Goal: Task Accomplishment & Management: Manage account settings

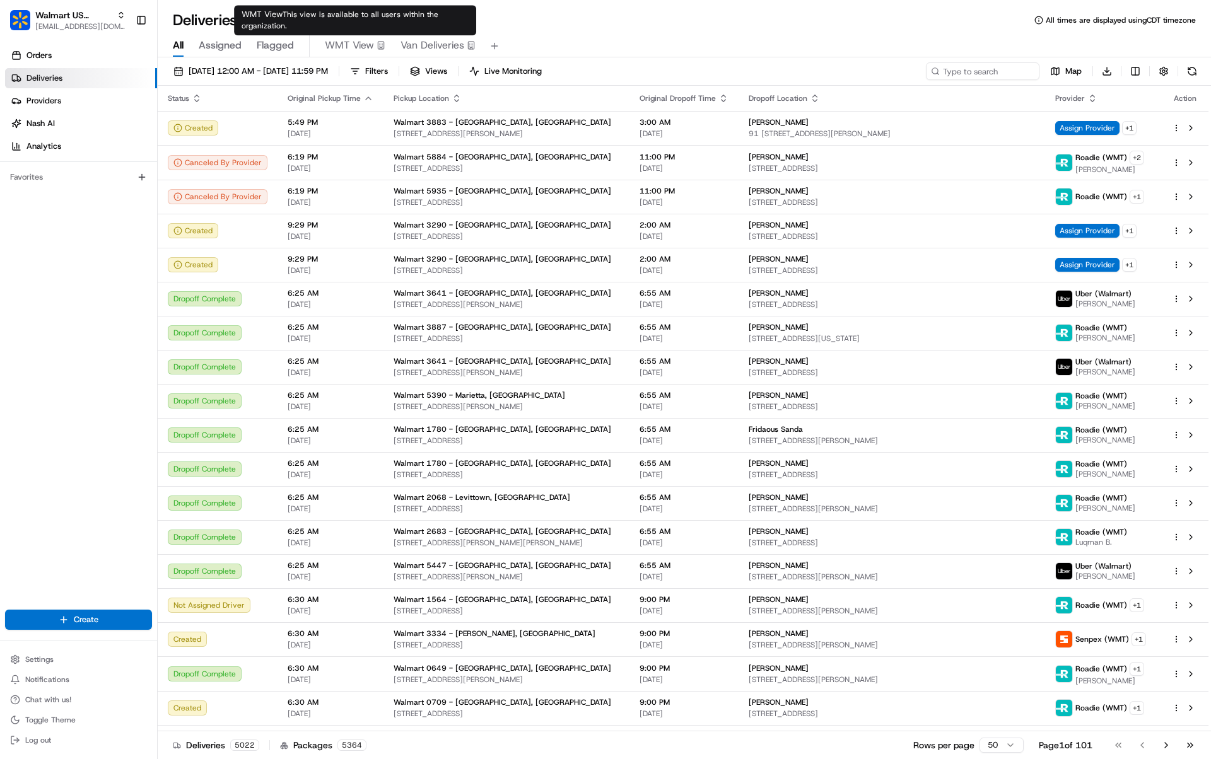
click at [404, 45] on span "Van Deliveries" at bounding box center [432, 45] width 64 height 15
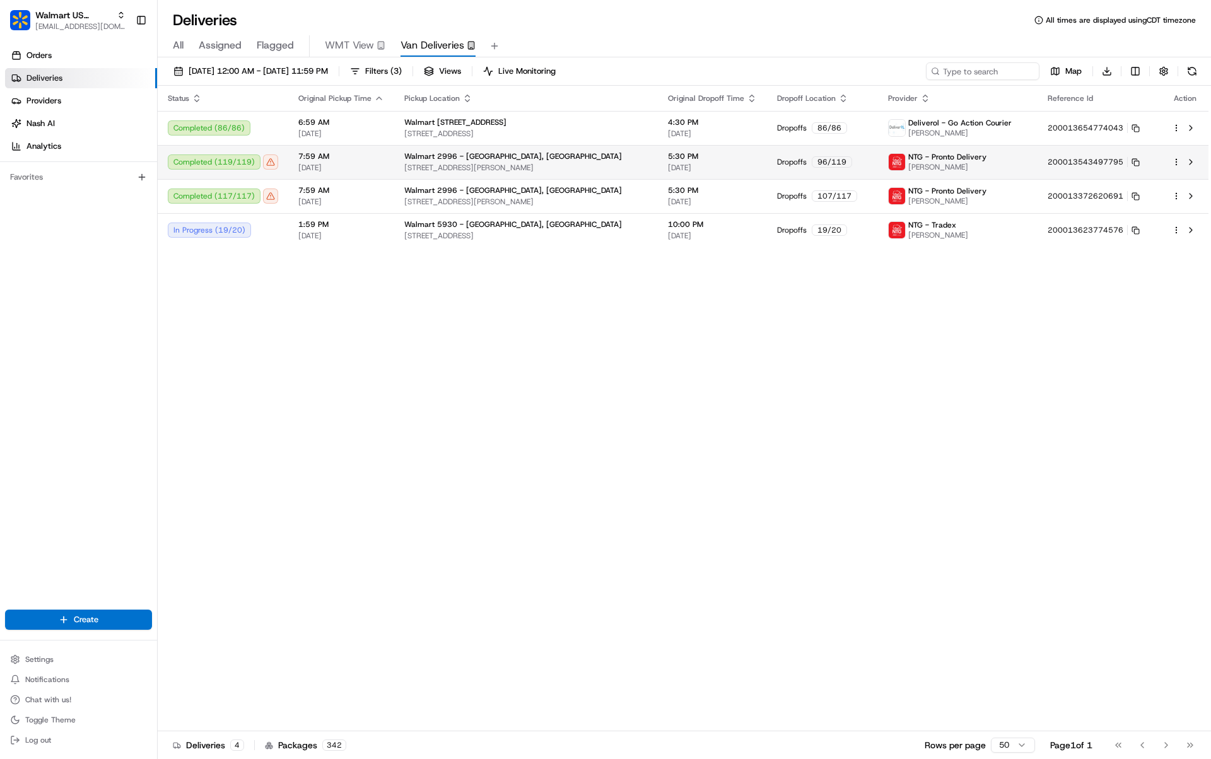
click at [233, 156] on div "Completed ( 119 / 119 )" at bounding box center [223, 161] width 110 height 15
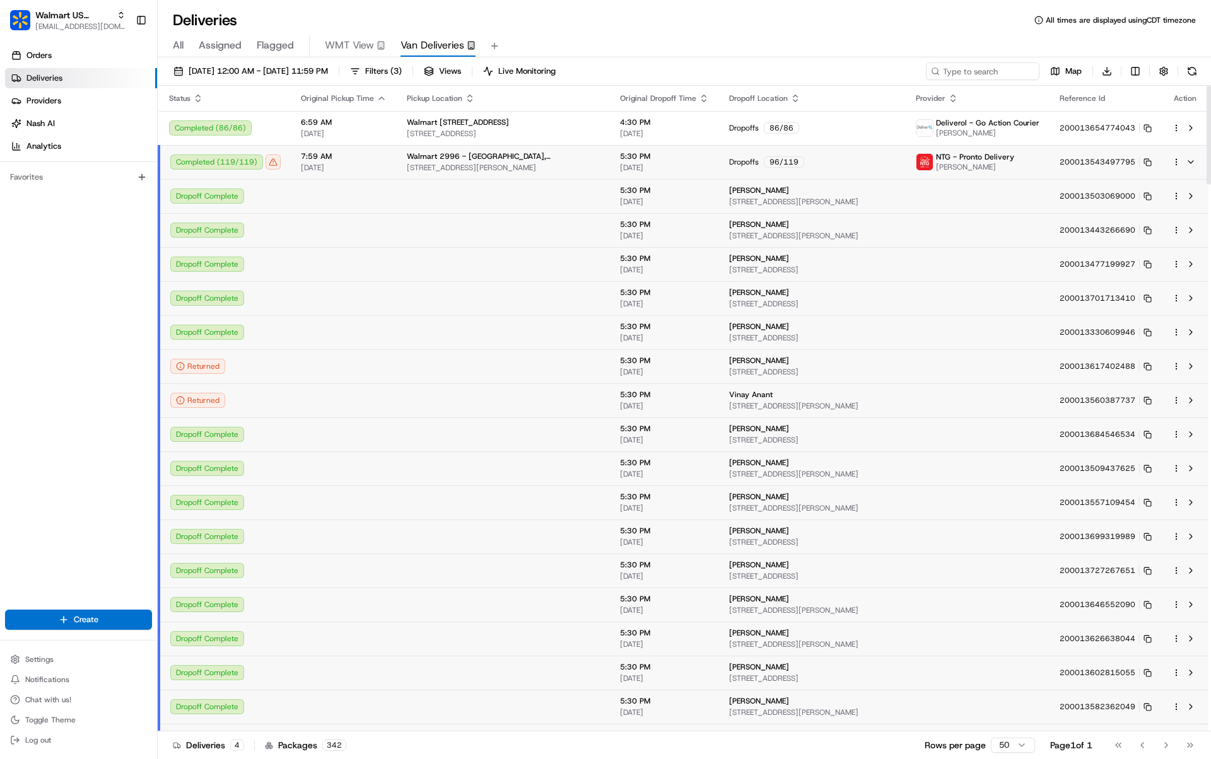
click at [236, 162] on div "Completed ( 119 / 119 )" at bounding box center [225, 161] width 110 height 15
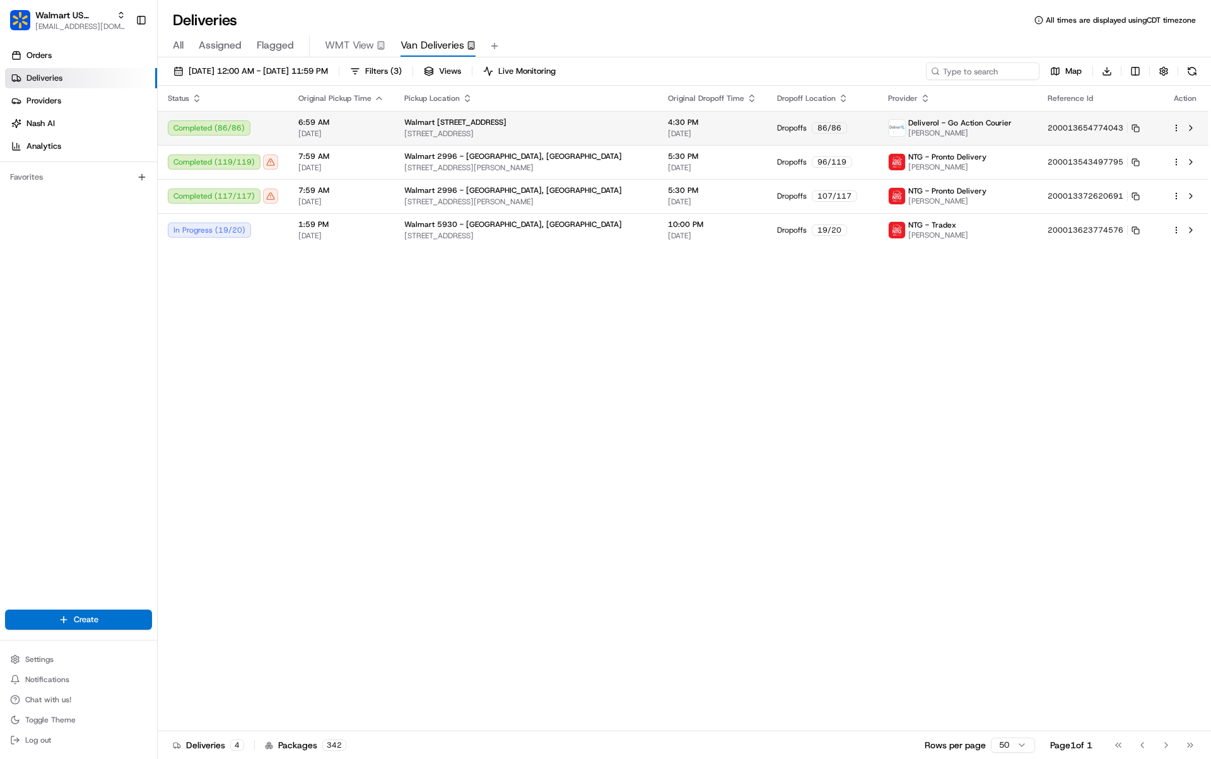
click at [233, 137] on td "Completed ( 86 / 86 )" at bounding box center [223, 128] width 131 height 34
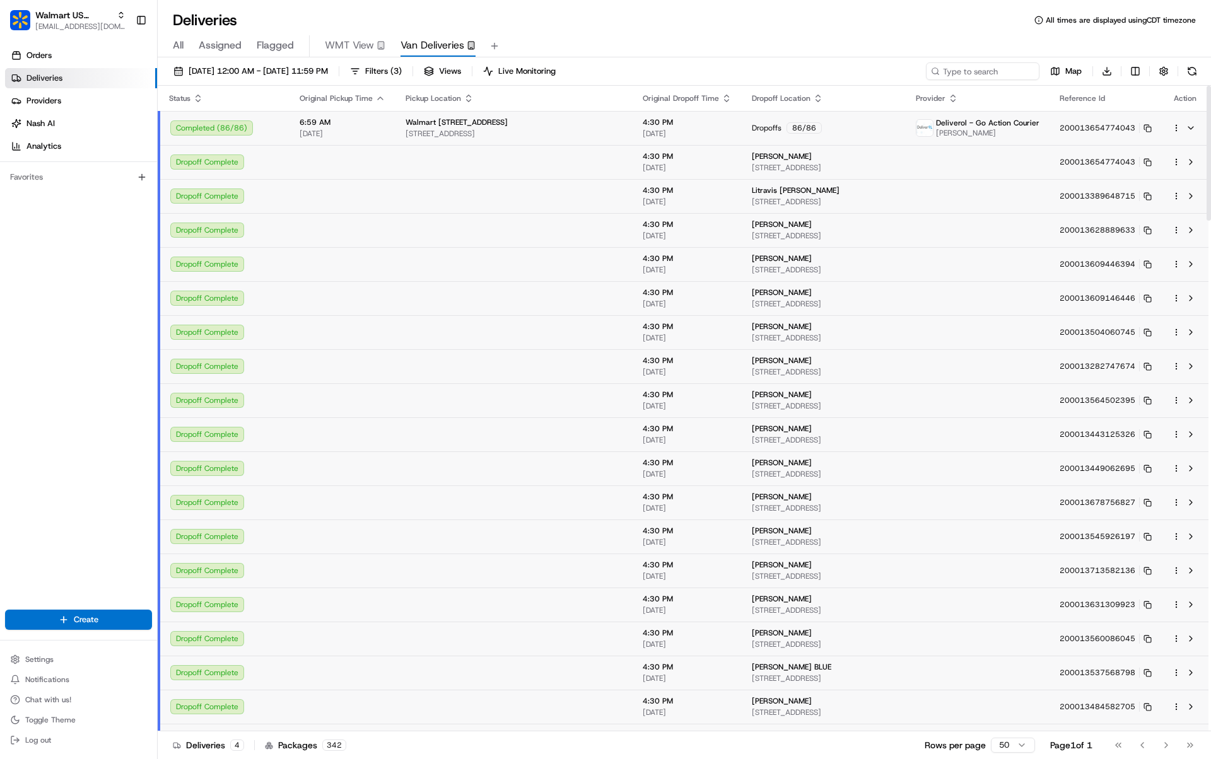
click at [225, 197] on div "Dropoff Complete" at bounding box center [224, 196] width 109 height 15
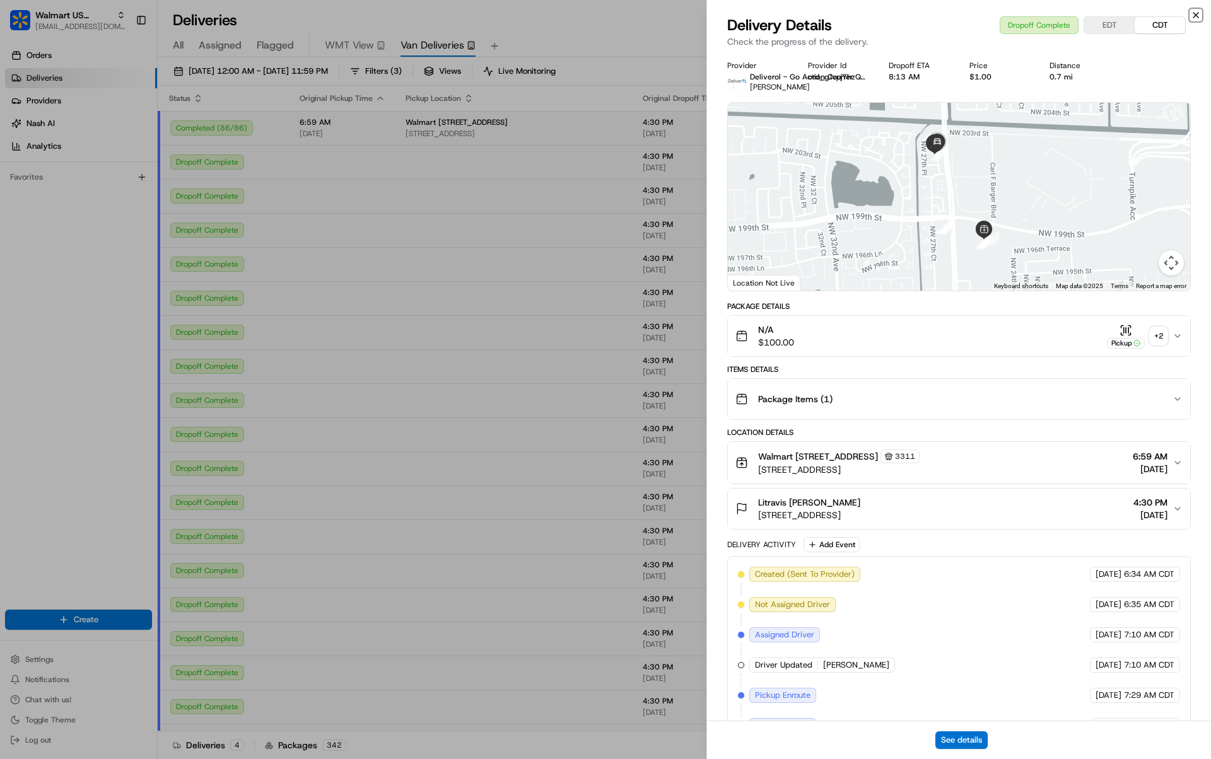
click at [1193, 15] on icon "button" at bounding box center [1195, 15] width 10 height 10
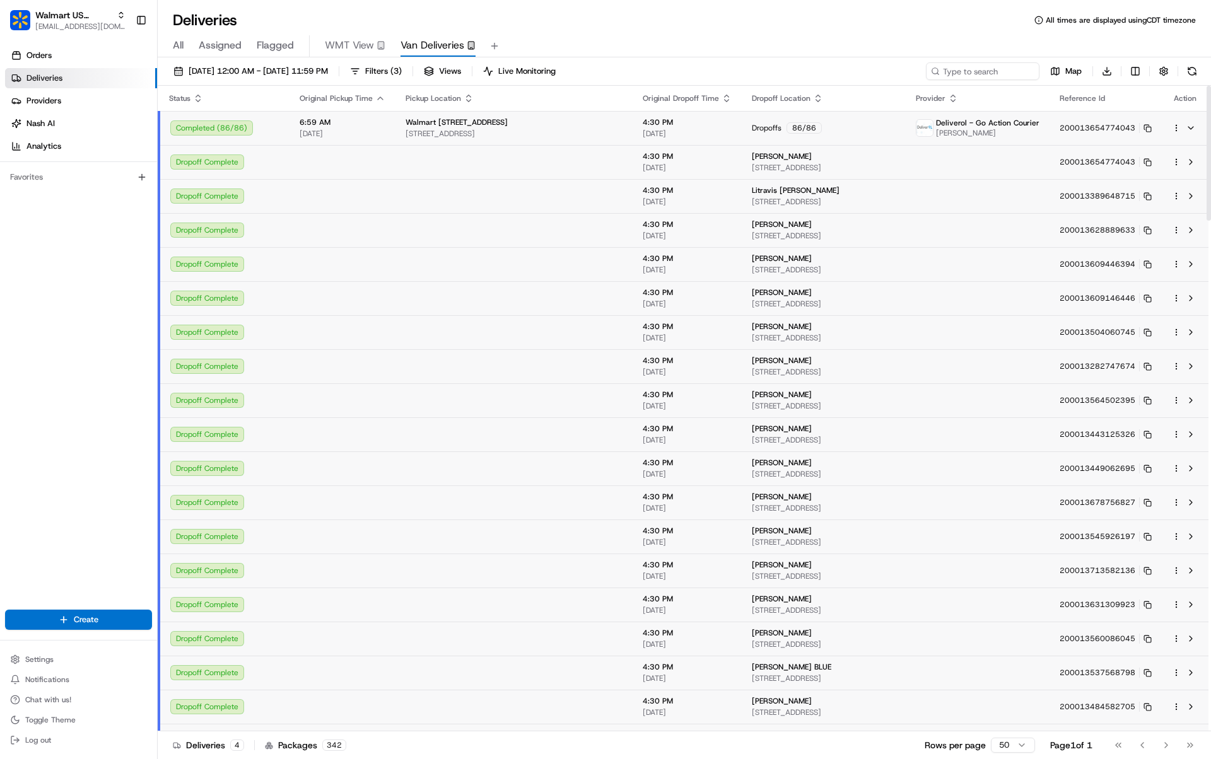
click at [235, 135] on td "Completed ( 86 / 86 )" at bounding box center [224, 128] width 131 height 34
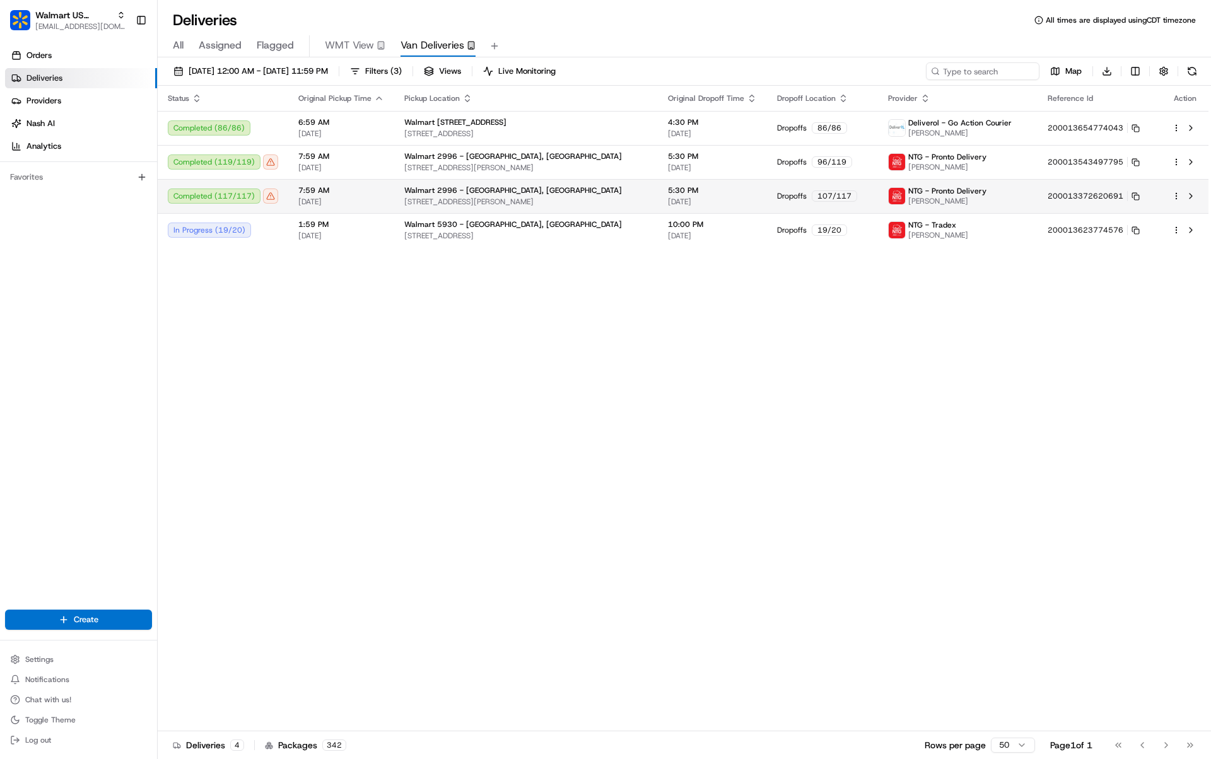
click at [236, 197] on div "Completed ( 117 / 117 )" at bounding box center [223, 196] width 110 height 15
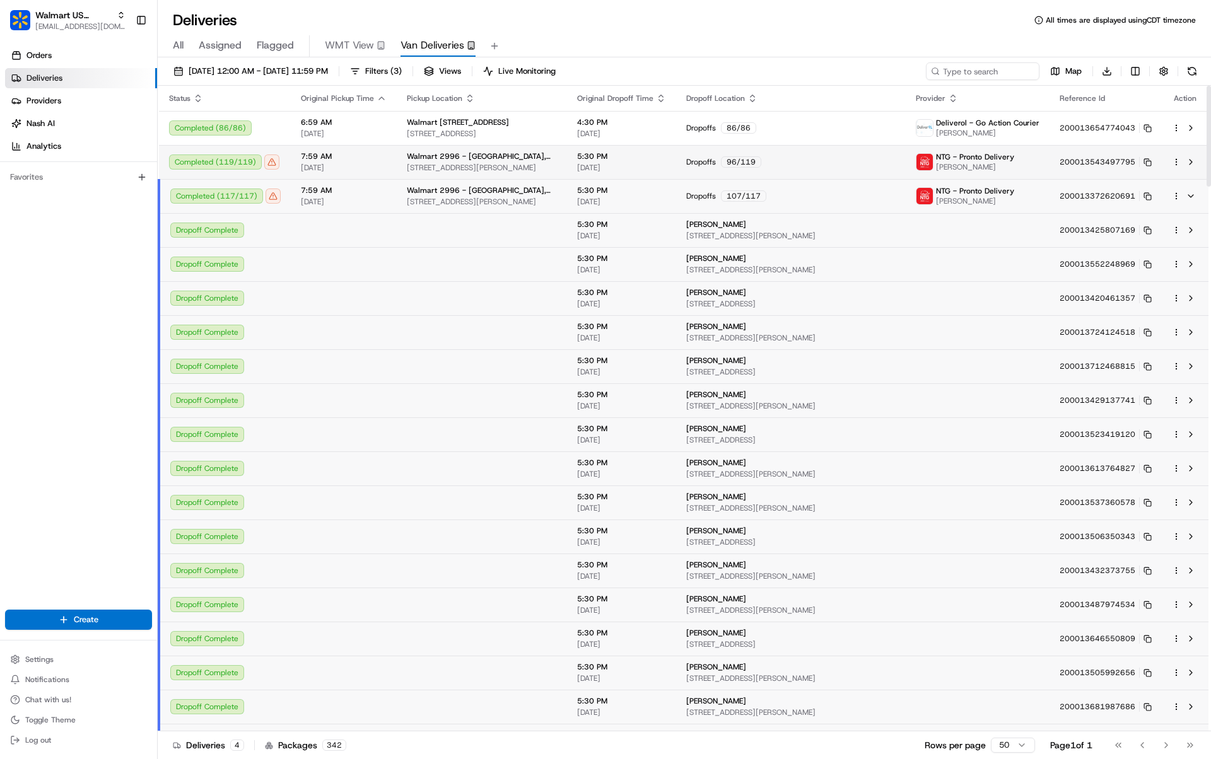
click at [253, 166] on div "Completed ( 119 / 119 )" at bounding box center [225, 161] width 112 height 15
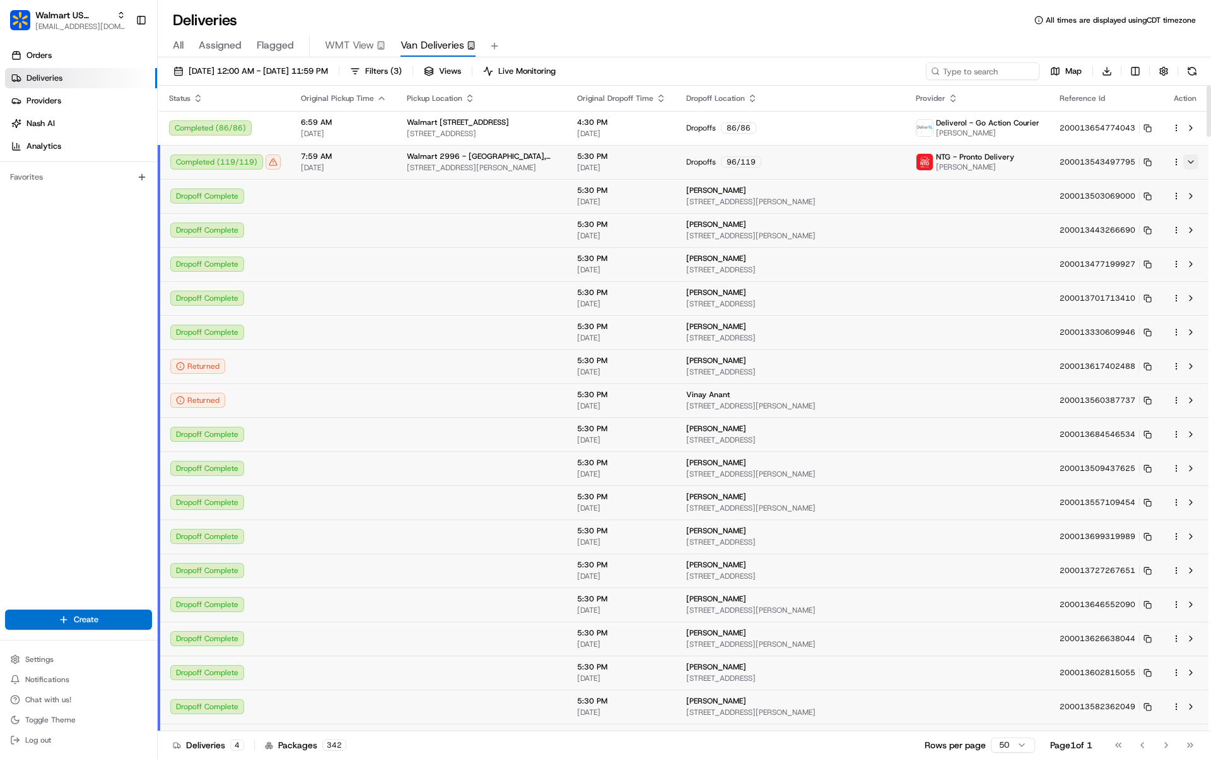
click at [1194, 162] on button at bounding box center [1190, 161] width 15 height 15
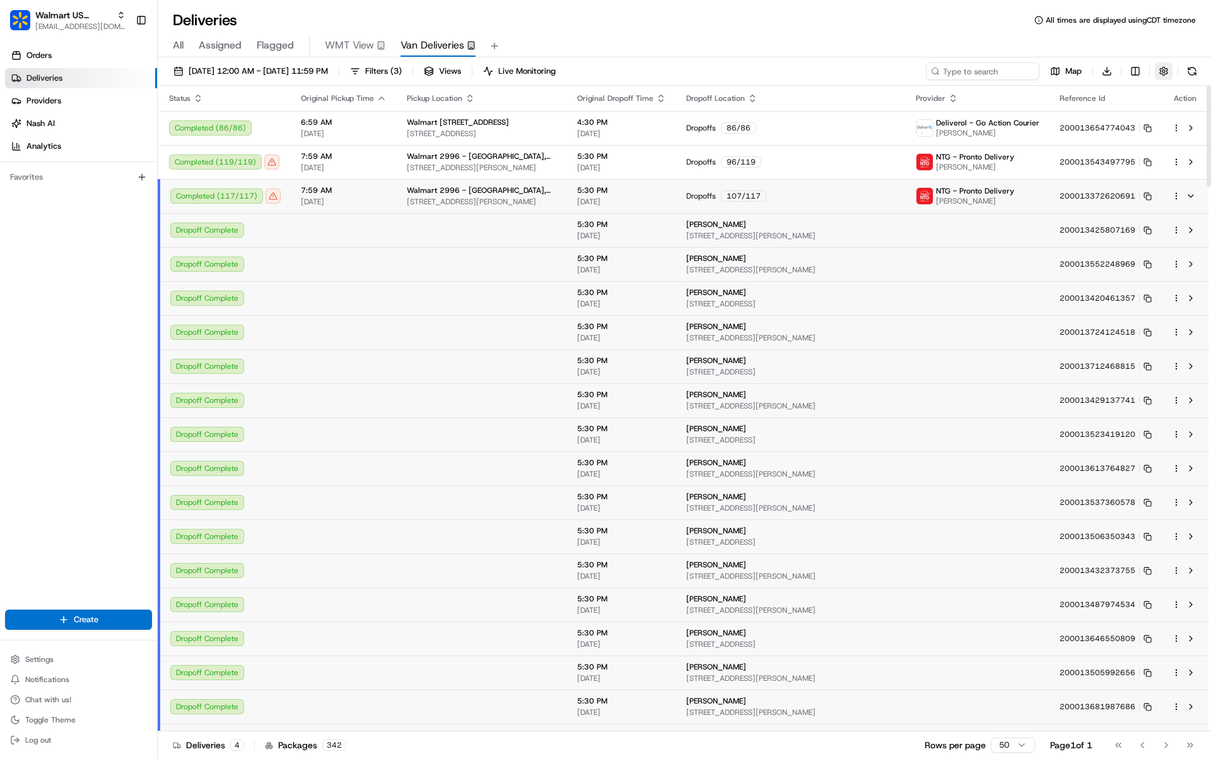
click at [1167, 74] on button "button" at bounding box center [1164, 71] width 18 height 18
click at [1097, 76] on div "Map Download" at bounding box center [1063, 71] width 275 height 18
click at [1108, 77] on html "Walmart US Stores [EMAIL_ADDRESS][DOMAIN_NAME] Toggle Sidebar Orders Deliveries…" at bounding box center [605, 379] width 1211 height 759
click at [909, 45] on html "Walmart US Stores [EMAIL_ADDRESS][DOMAIN_NAME] Toggle Sidebar Orders Deliveries…" at bounding box center [605, 379] width 1211 height 759
click at [1098, 75] on html "Walmart US Stores [EMAIL_ADDRESS][DOMAIN_NAME] Toggle Sidebar Orders Deliveries…" at bounding box center [605, 379] width 1211 height 759
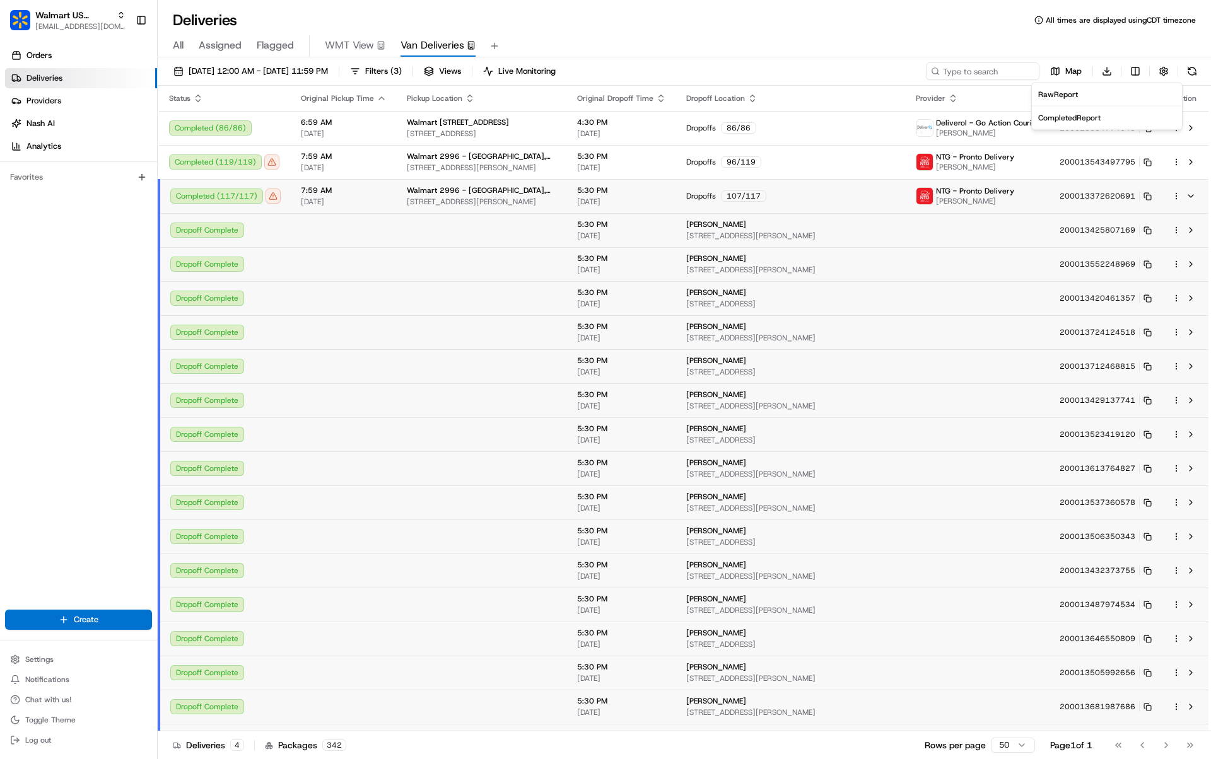
click at [1090, 95] on div "Raw Report" at bounding box center [1106, 95] width 137 height 10
click at [1103, 56] on div "All Assigned Flagged WMT View Van Deliveries" at bounding box center [684, 46] width 1053 height 22
click at [1109, 64] on html "Walmart US Stores [EMAIL_ADDRESS][DOMAIN_NAME] Toggle Sidebar Orders Deliveries…" at bounding box center [605, 379] width 1211 height 759
click at [1099, 118] on span "Completed Report" at bounding box center [1069, 118] width 62 height 10
click at [93, 656] on button "Settings" at bounding box center [78, 660] width 147 height 18
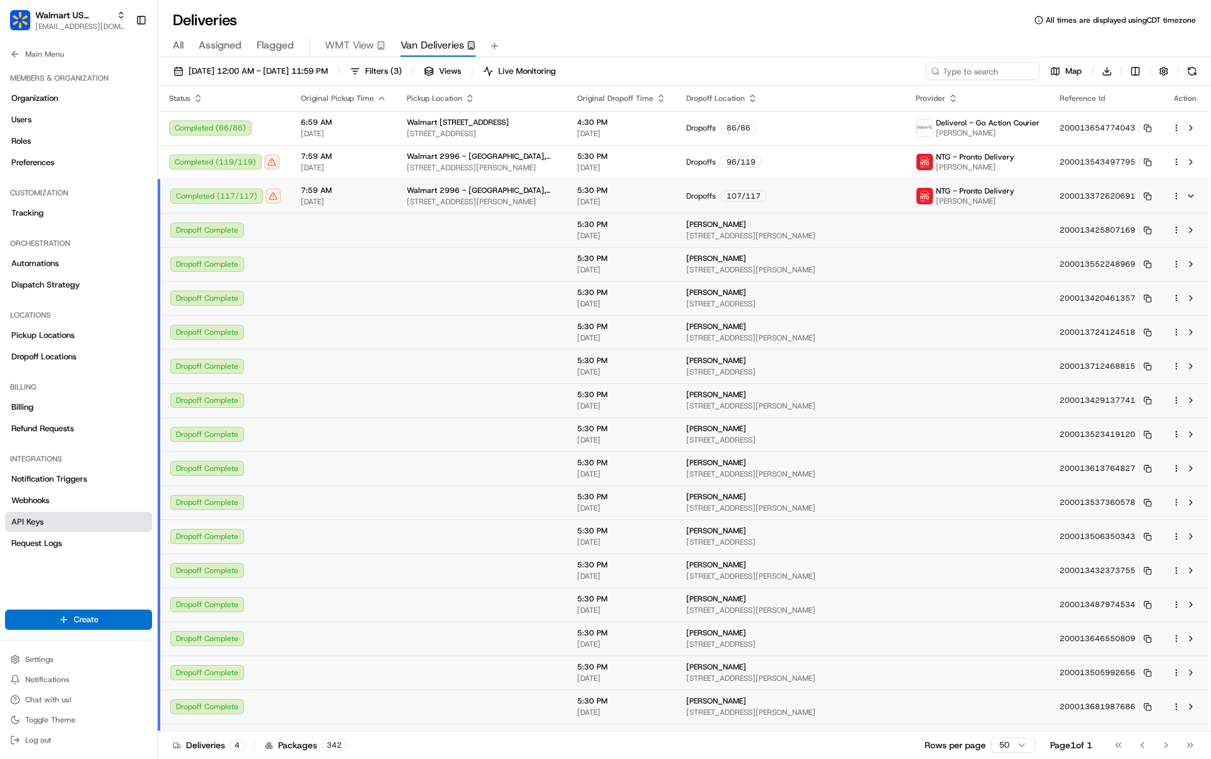
click at [60, 520] on link "API Keys" at bounding box center [78, 522] width 147 height 20
